Goal: Information Seeking & Learning: Learn about a topic

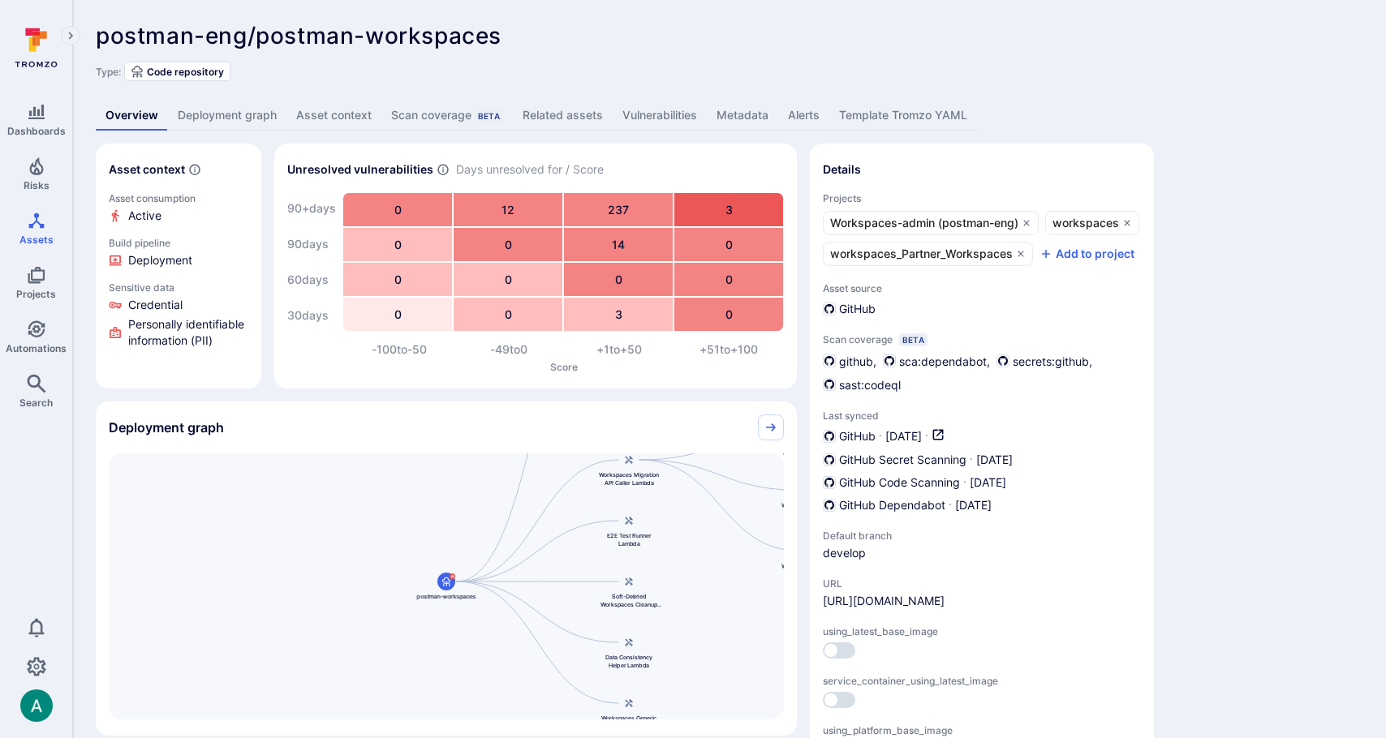
click at [646, 118] on link "Vulnerabilities" at bounding box center [660, 116] width 94 height 30
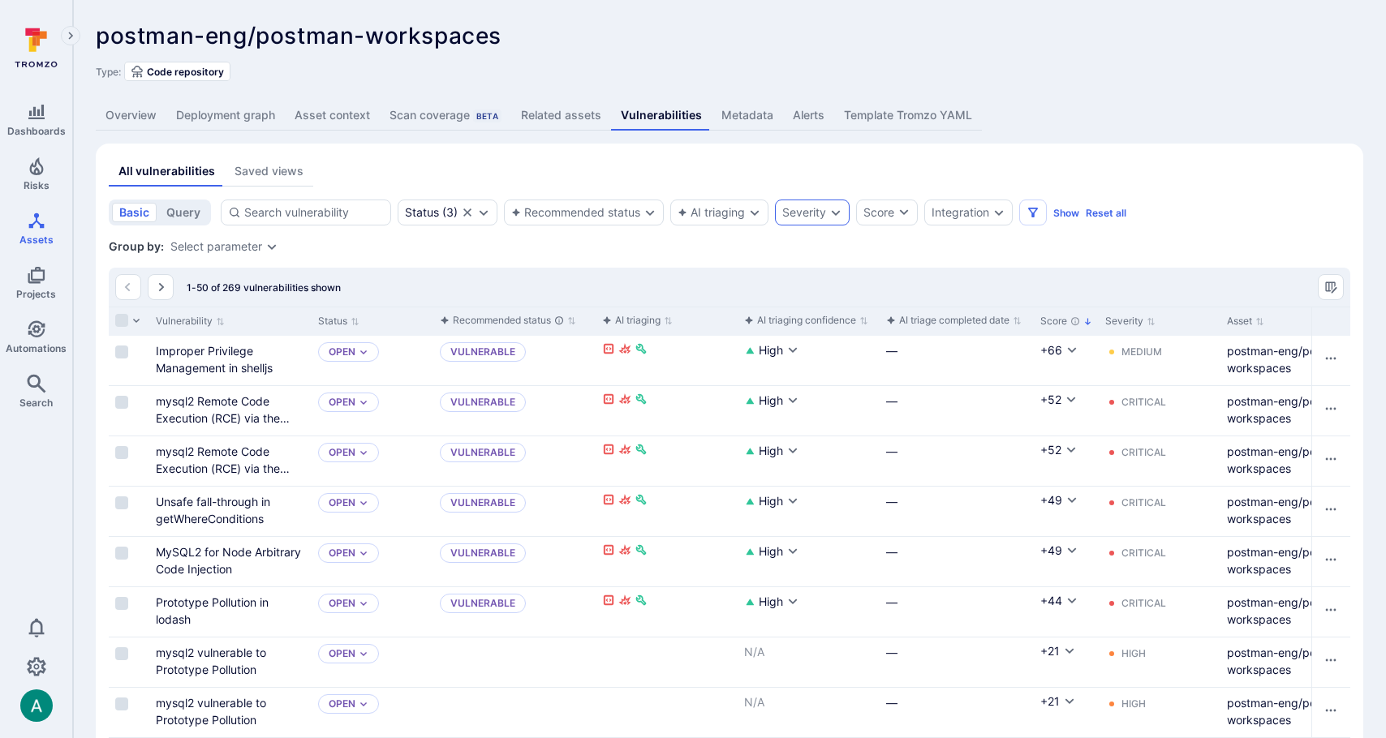
click at [815, 213] on div "Severity" at bounding box center [804, 212] width 44 height 13
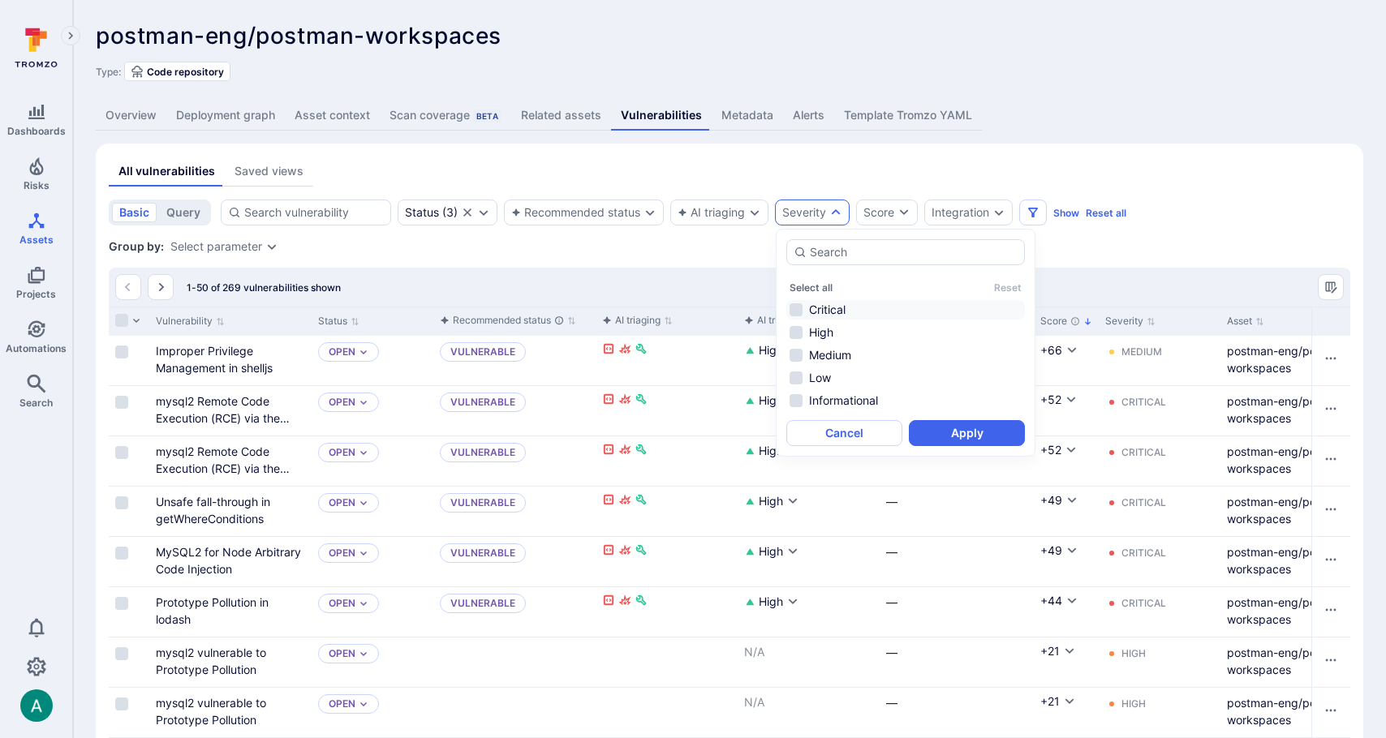
click at [810, 307] on li "Critical" at bounding box center [905, 309] width 239 height 19
click at [809, 330] on li "High" at bounding box center [905, 332] width 239 height 19
click at [973, 430] on button "Apply" at bounding box center [967, 433] width 116 height 26
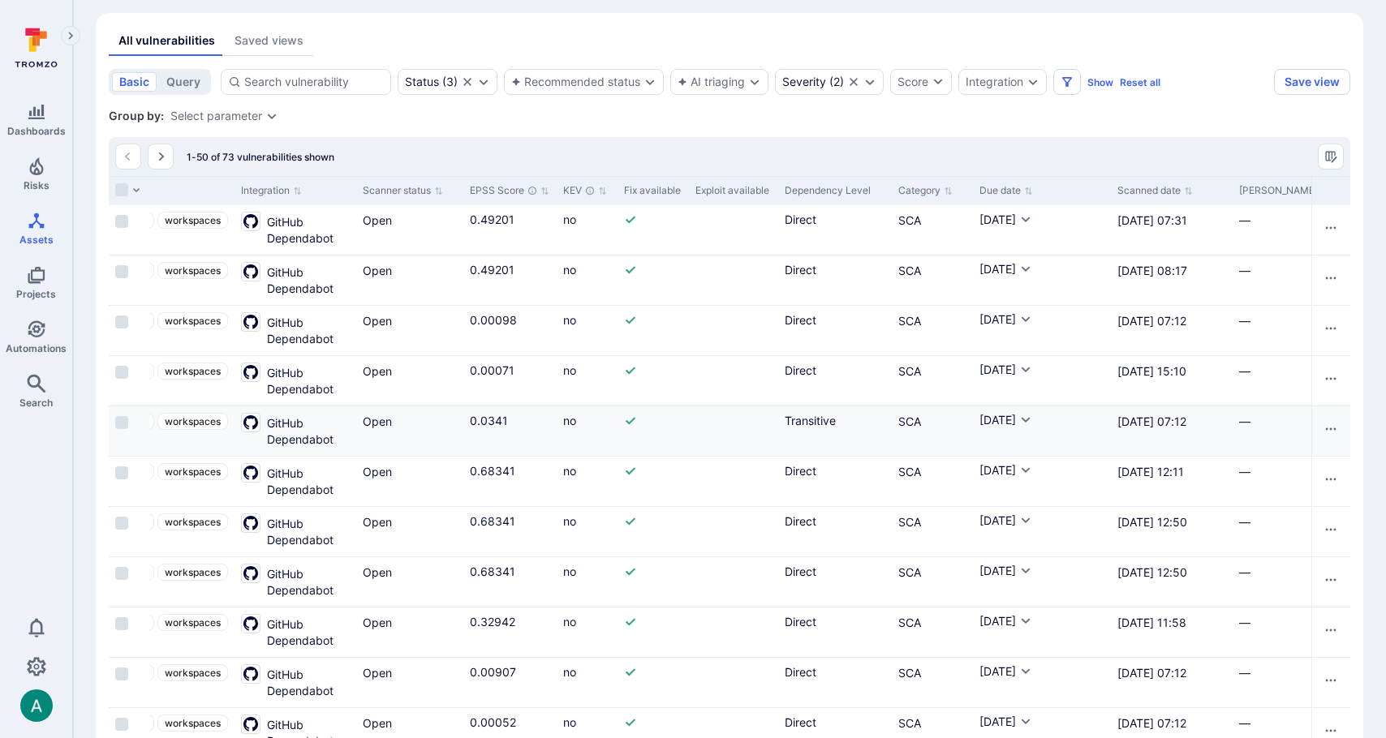
scroll to position [11, 0]
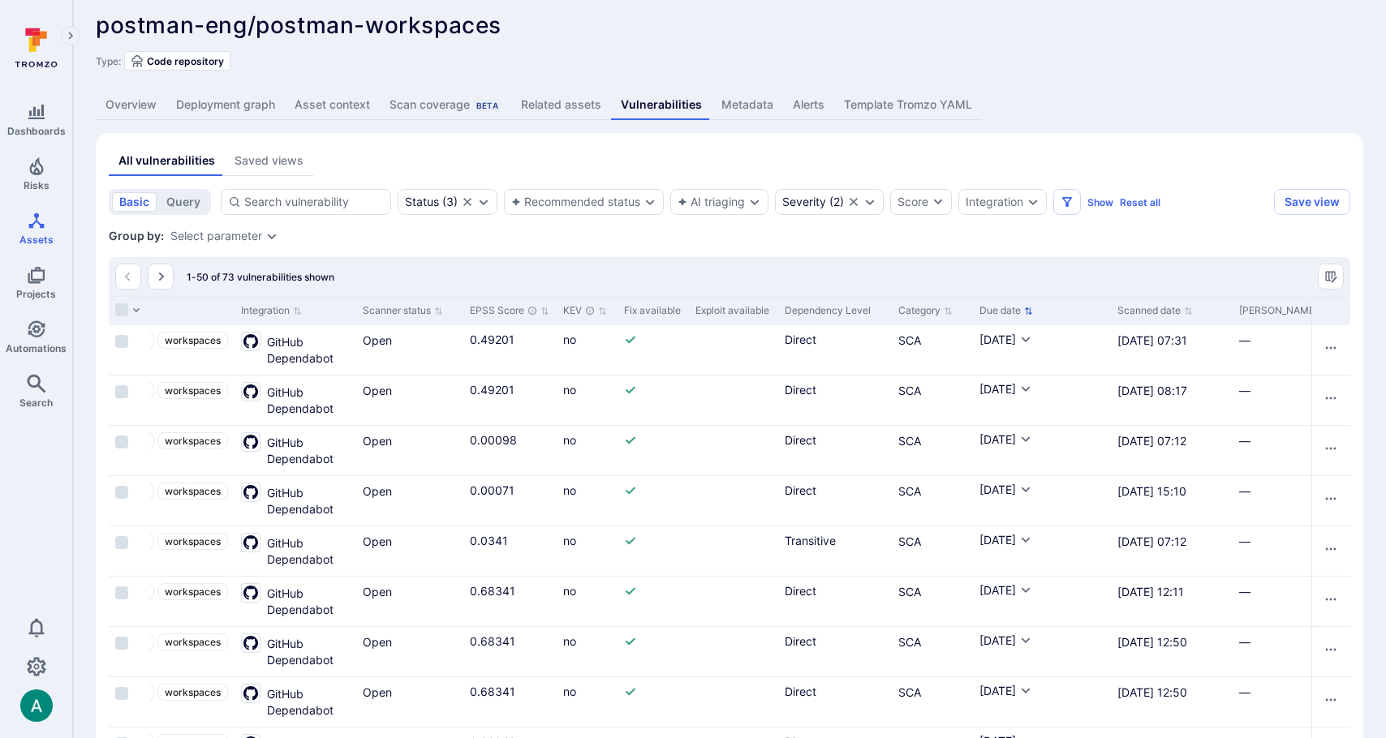
click at [1032, 311] on icon "Sort by Due date" at bounding box center [1028, 311] width 9 height 9
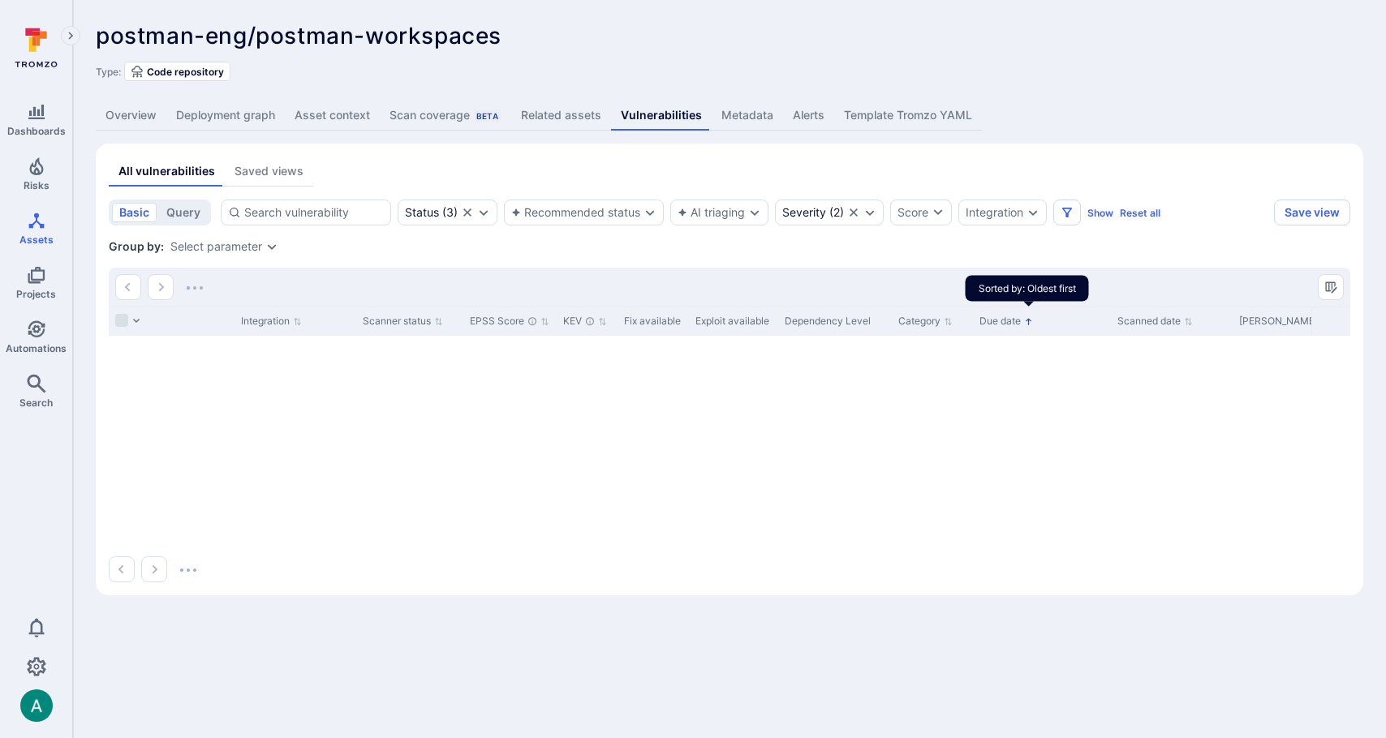
click at [1027, 322] on icon "Sorted by: Oldest first" at bounding box center [1028, 321] width 9 height 9
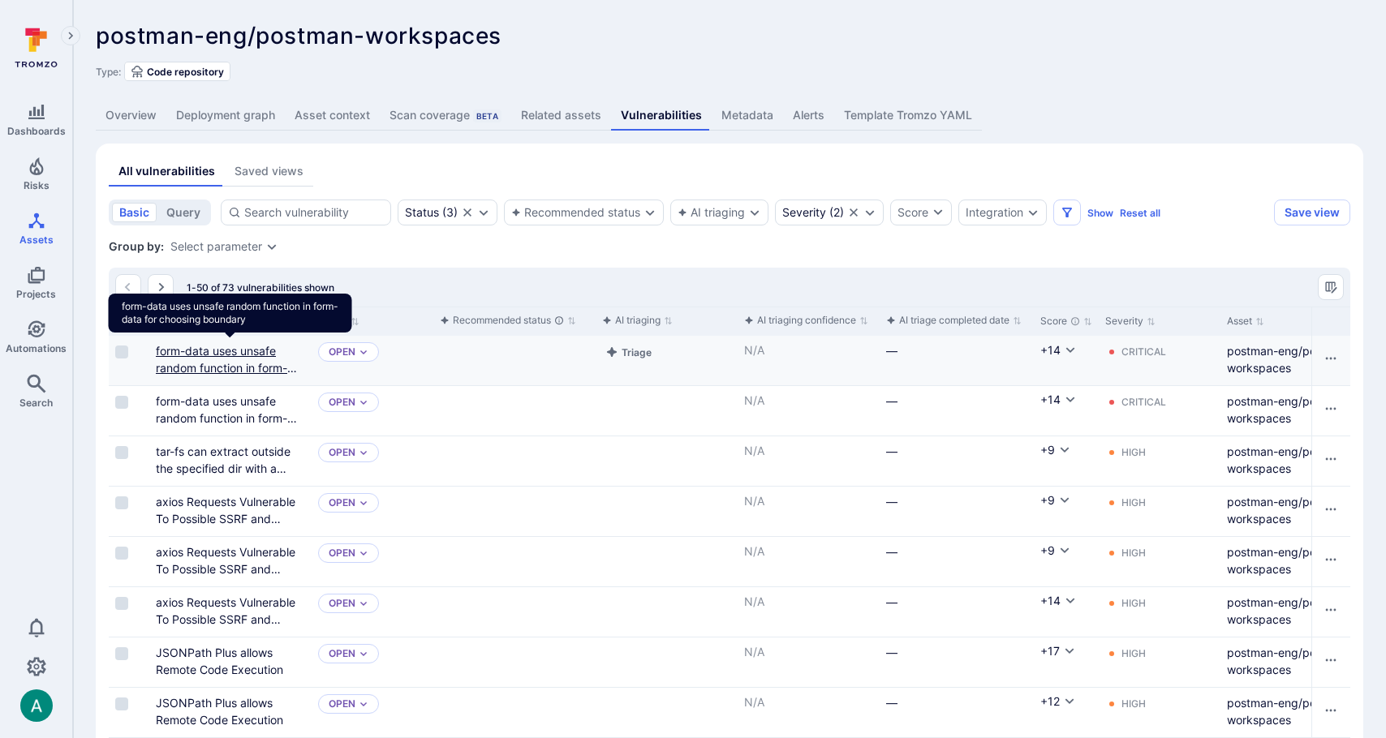
click at [256, 369] on link "form-data uses unsafe random function in form-data for choosing boundary" at bounding box center [230, 368] width 148 height 48
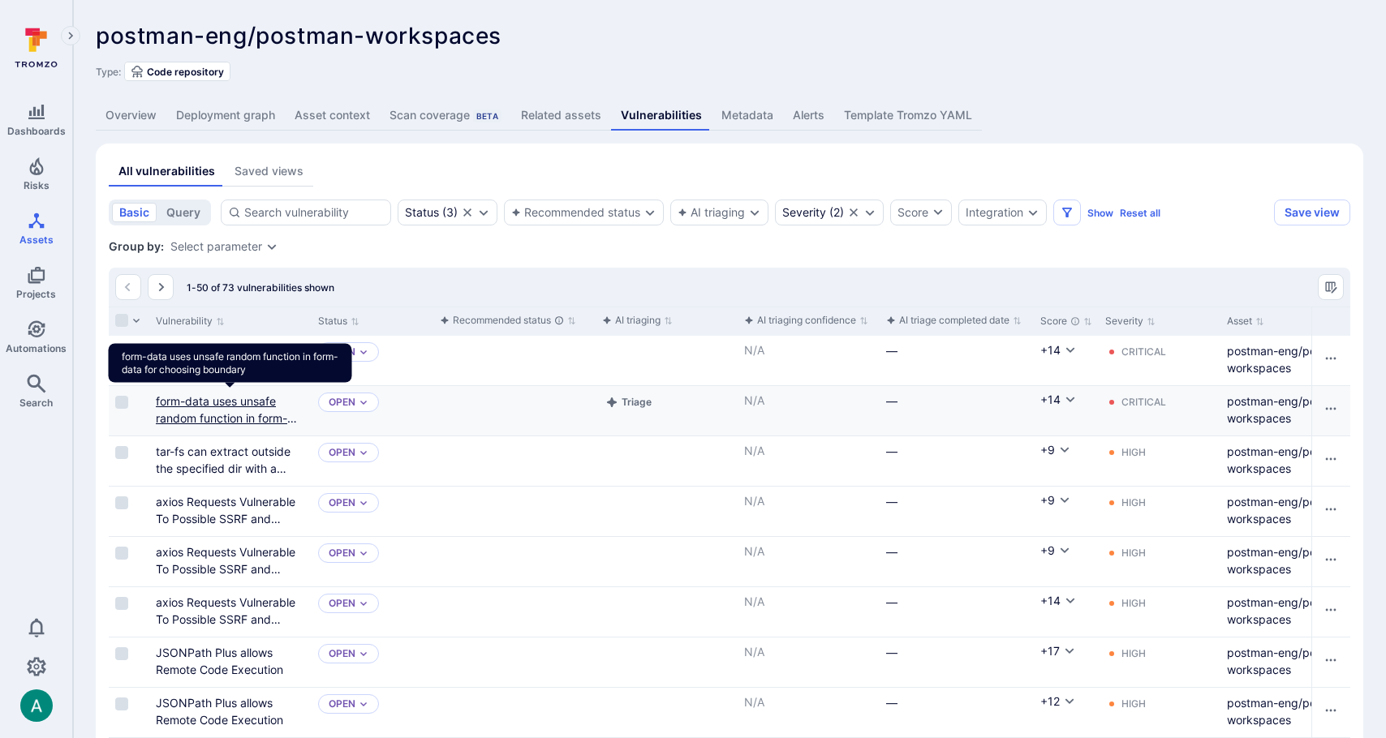
click at [253, 405] on link "form-data uses unsafe random function in form-data for choosing boundary" at bounding box center [230, 418] width 148 height 48
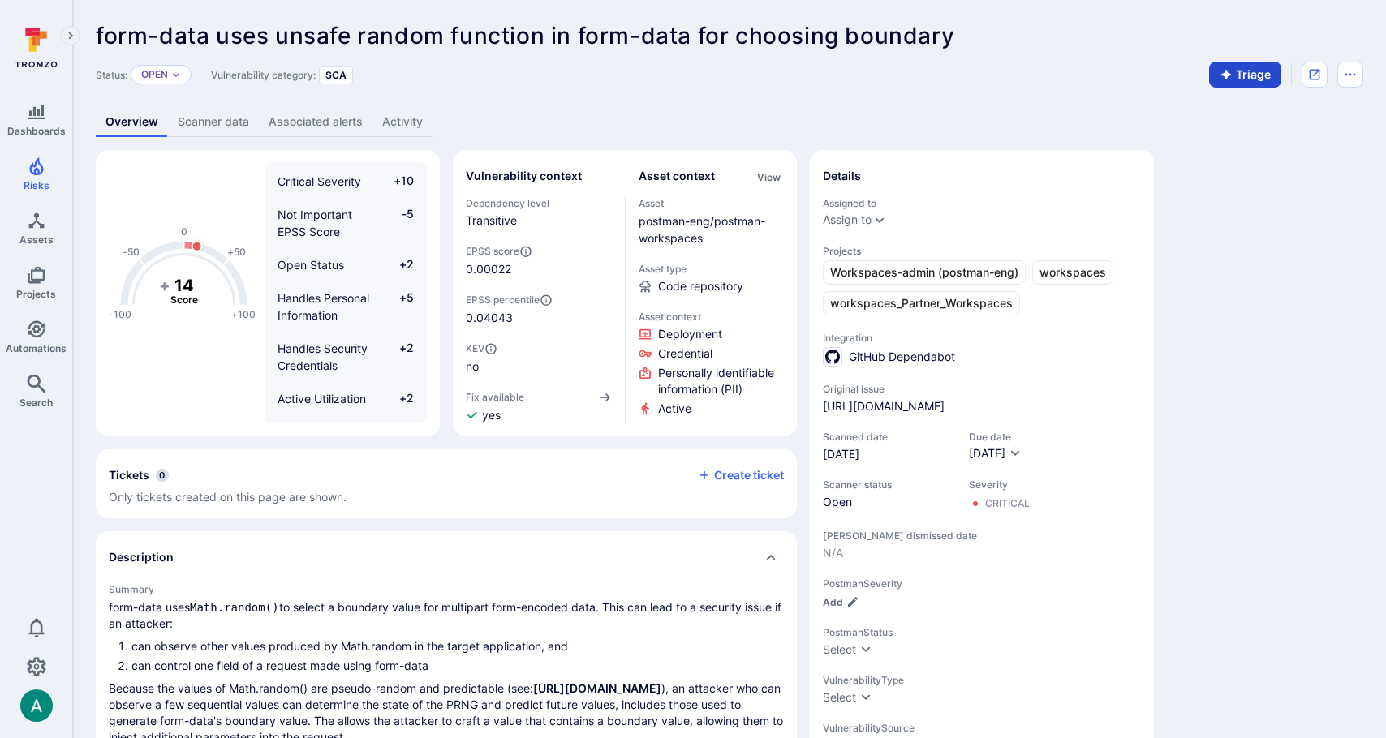
click at [1236, 71] on button "Triage" at bounding box center [1245, 75] width 72 height 26
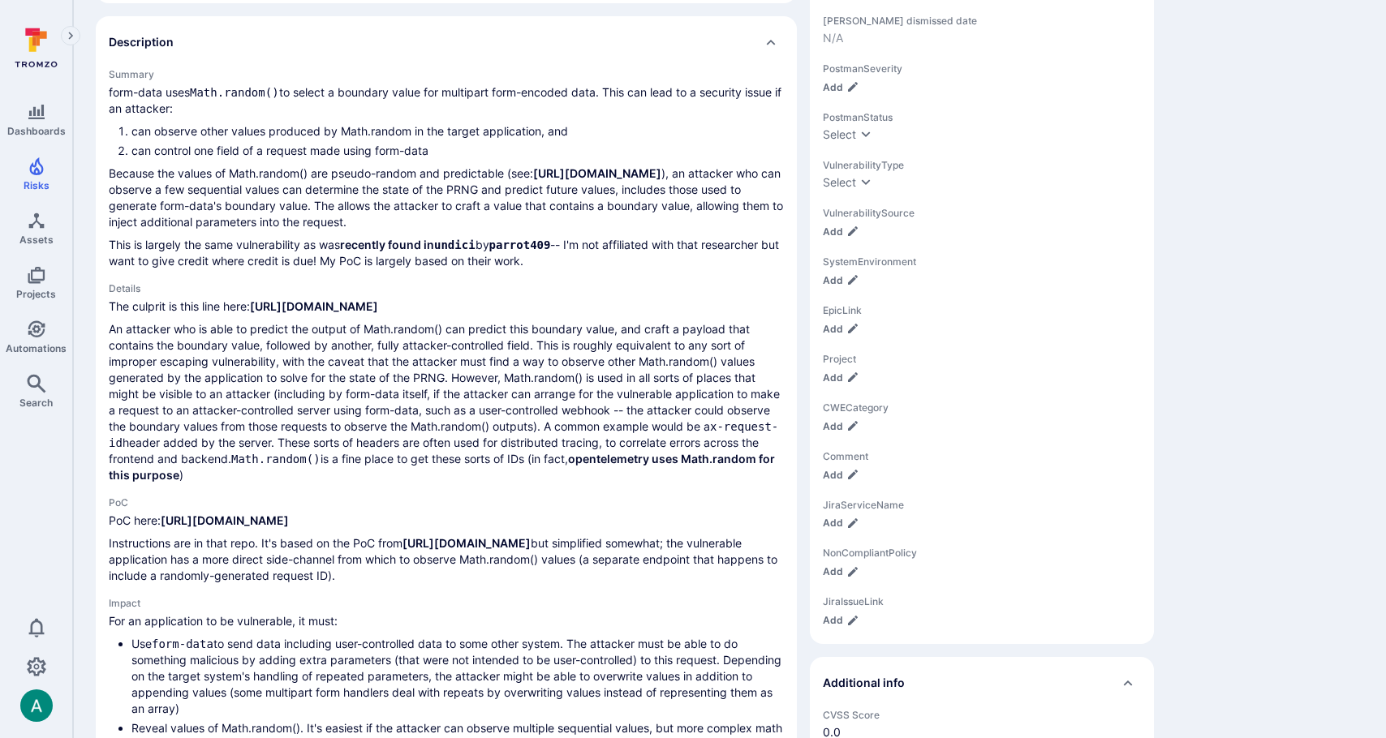
scroll to position [836, 0]
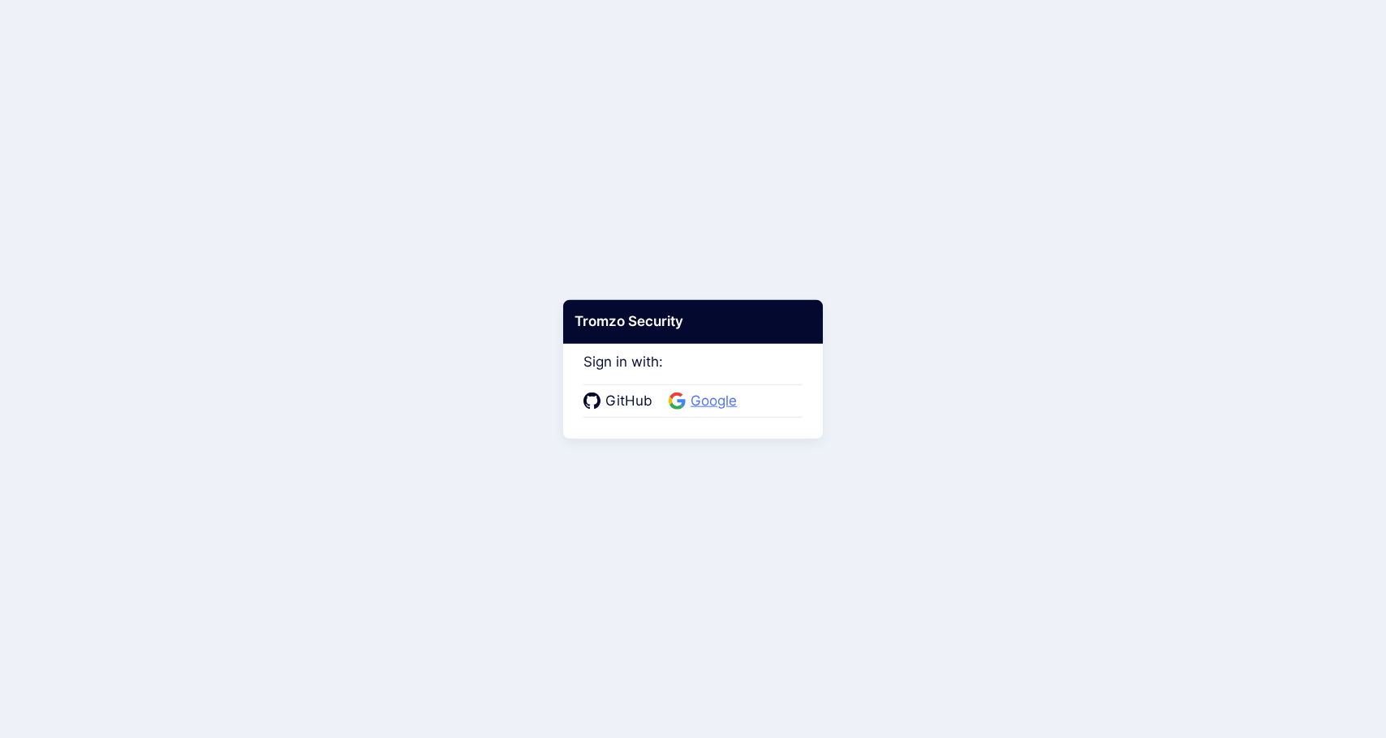
click at [702, 398] on span "Google" at bounding box center [714, 401] width 56 height 21
